Goal: Information Seeking & Learning: Learn about a topic

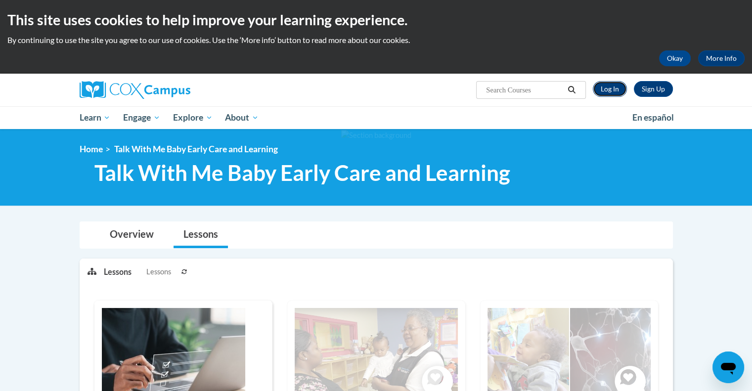
click at [614, 91] on link "Log In" at bounding box center [610, 89] width 34 height 16
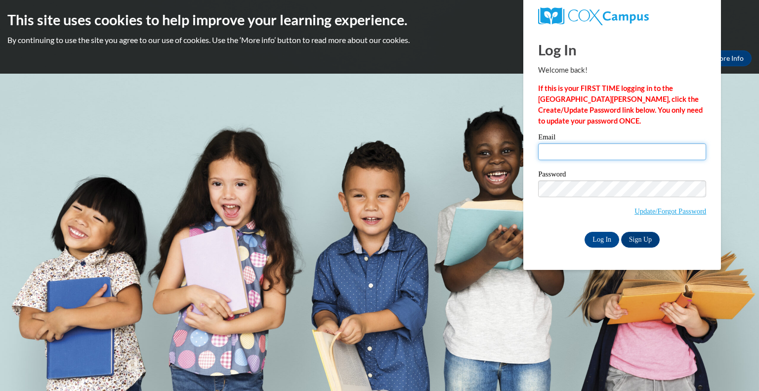
click at [577, 152] on input "Email" at bounding box center [622, 151] width 168 height 17
type input "rachelsallison@gmail.com"
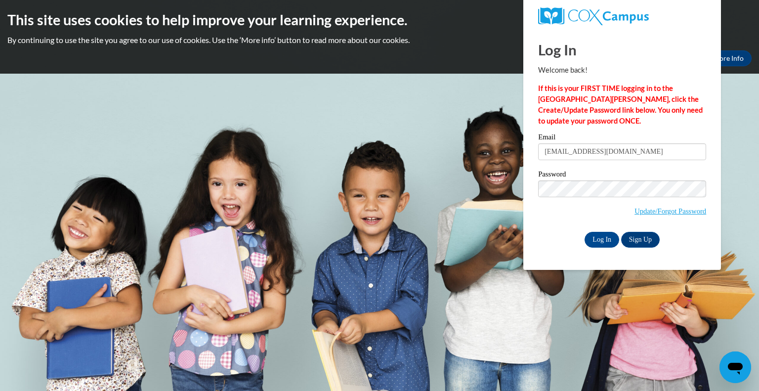
click at [340, 266] on body "This site uses cookies to help improve your learning experience. By continuing …" at bounding box center [379, 195] width 759 height 391
click at [602, 233] on input "Log In" at bounding box center [602, 240] width 35 height 16
click at [596, 241] on input "Log In" at bounding box center [602, 240] width 35 height 16
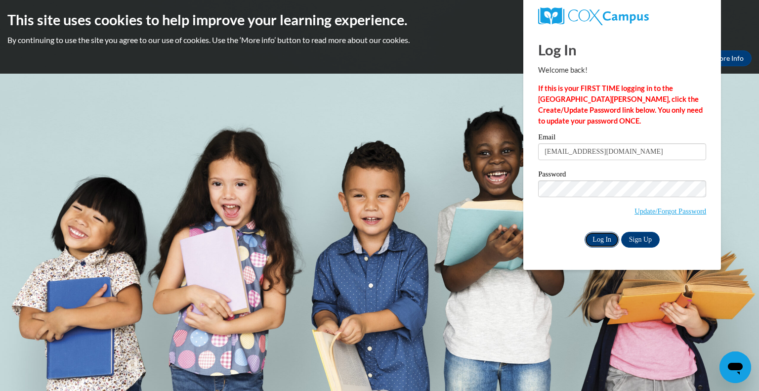
click at [596, 241] on input "Log In" at bounding box center [602, 240] width 35 height 16
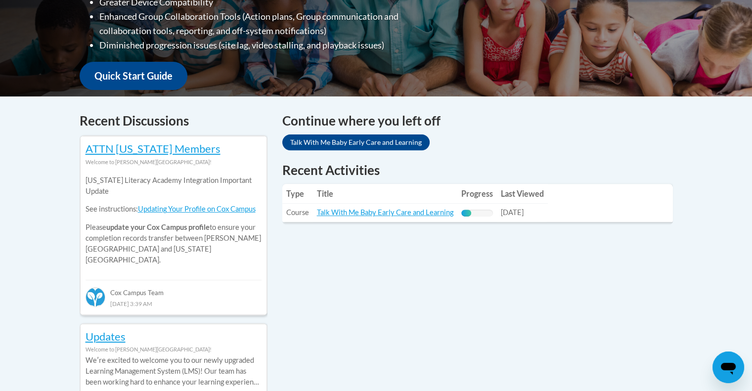
scroll to position [334, 0]
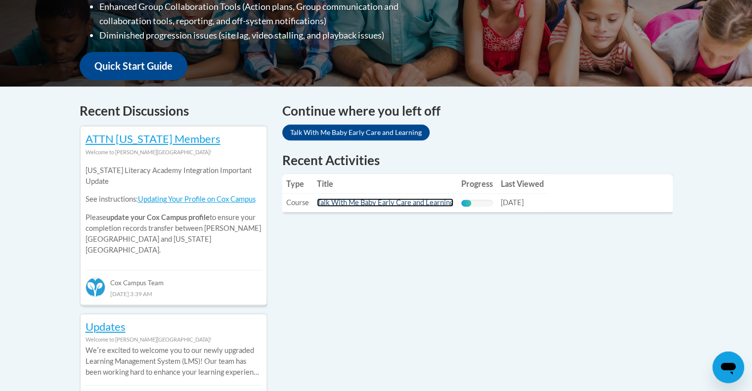
click at [389, 199] on link "Talk With Me Baby Early Care and Learning" at bounding box center [385, 202] width 136 height 8
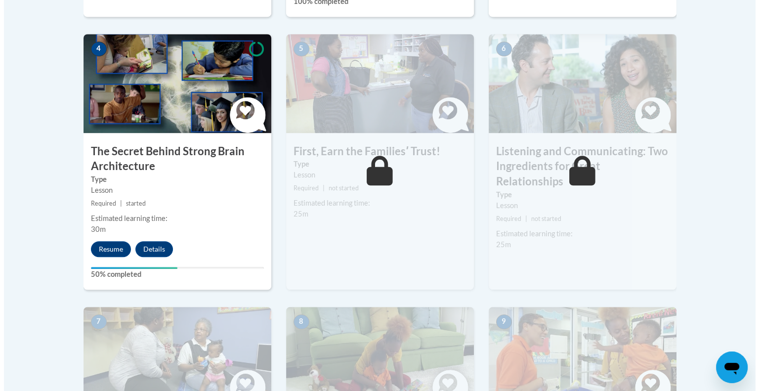
scroll to position [568, 0]
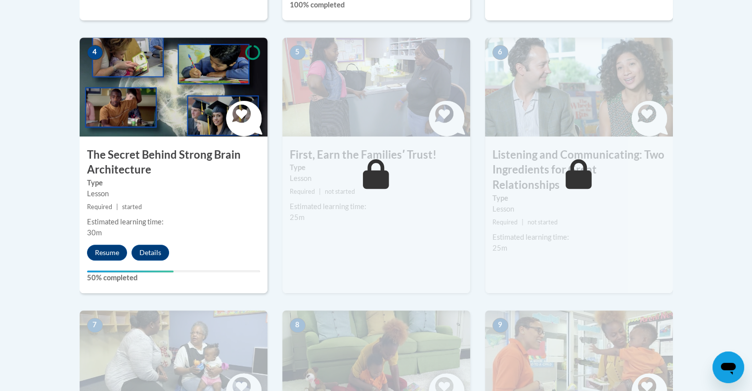
click at [123, 237] on div "Estimated learning time: 30m" at bounding box center [174, 228] width 188 height 22
click at [107, 253] on button "Resume" at bounding box center [107, 253] width 40 height 16
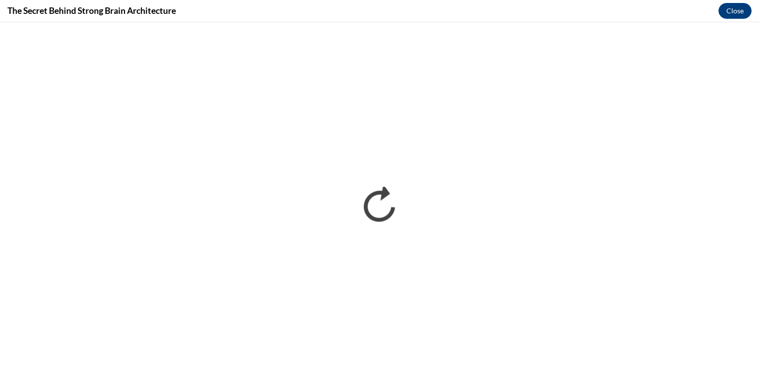
scroll to position [0, 0]
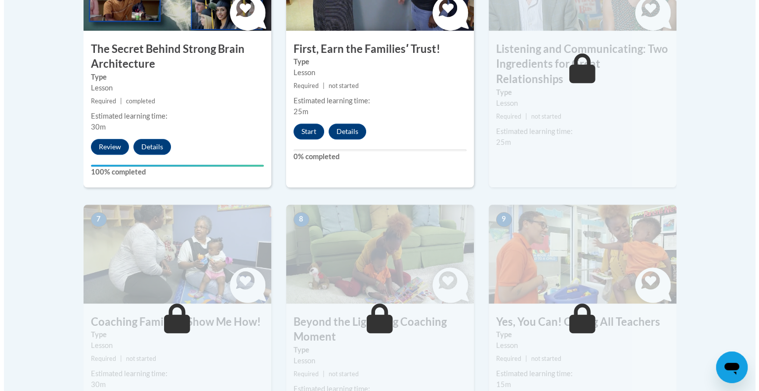
scroll to position [674, 0]
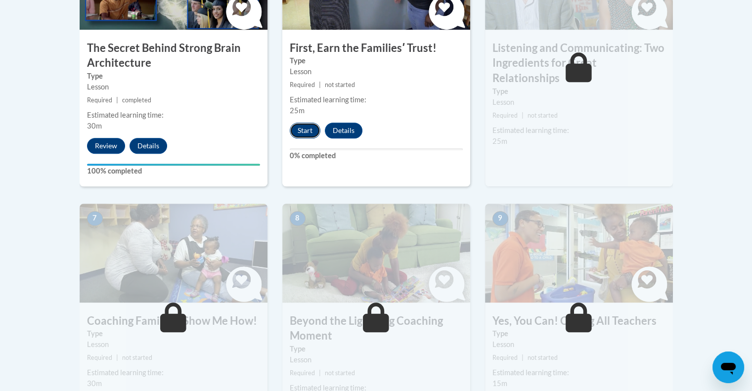
click at [301, 130] on button "Start" at bounding box center [305, 131] width 31 height 16
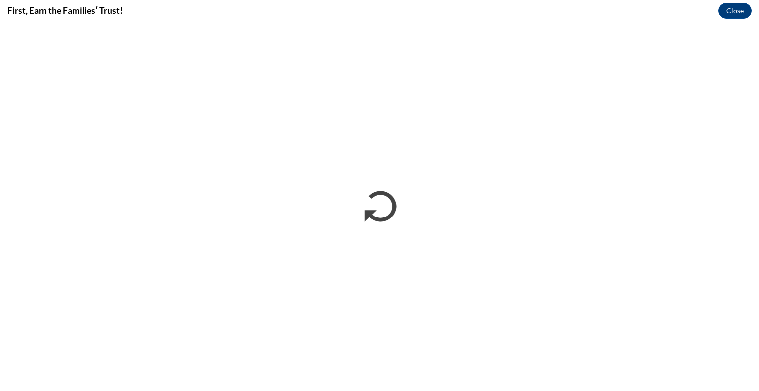
scroll to position [0, 0]
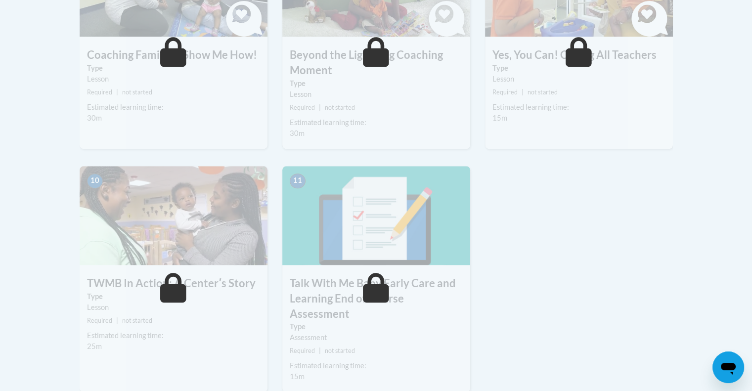
scroll to position [956, 0]
